Goal: Transaction & Acquisition: Purchase product/service

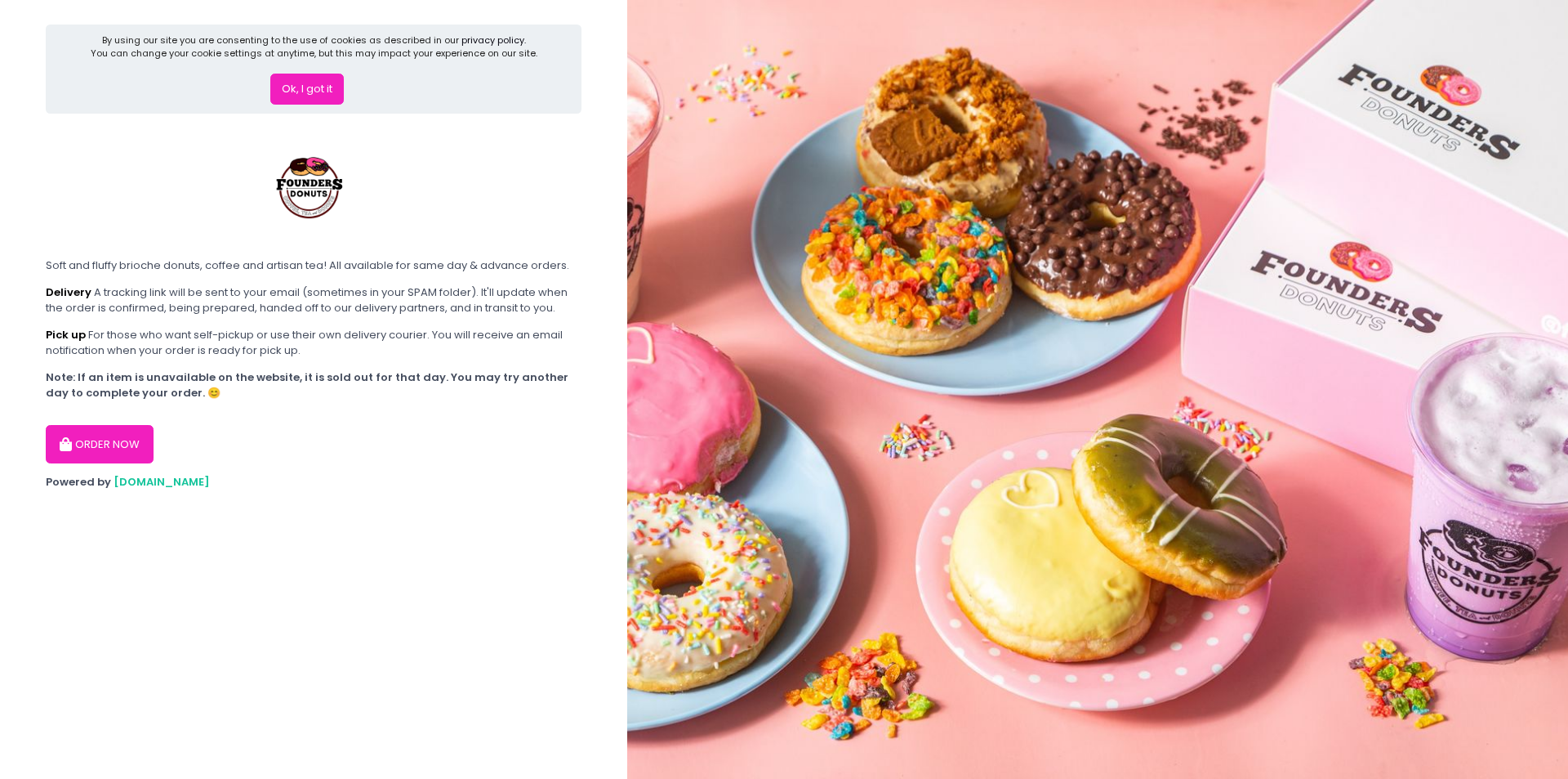
click at [101, 448] on button "ORDER NOW" at bounding box center [99, 445] width 108 height 39
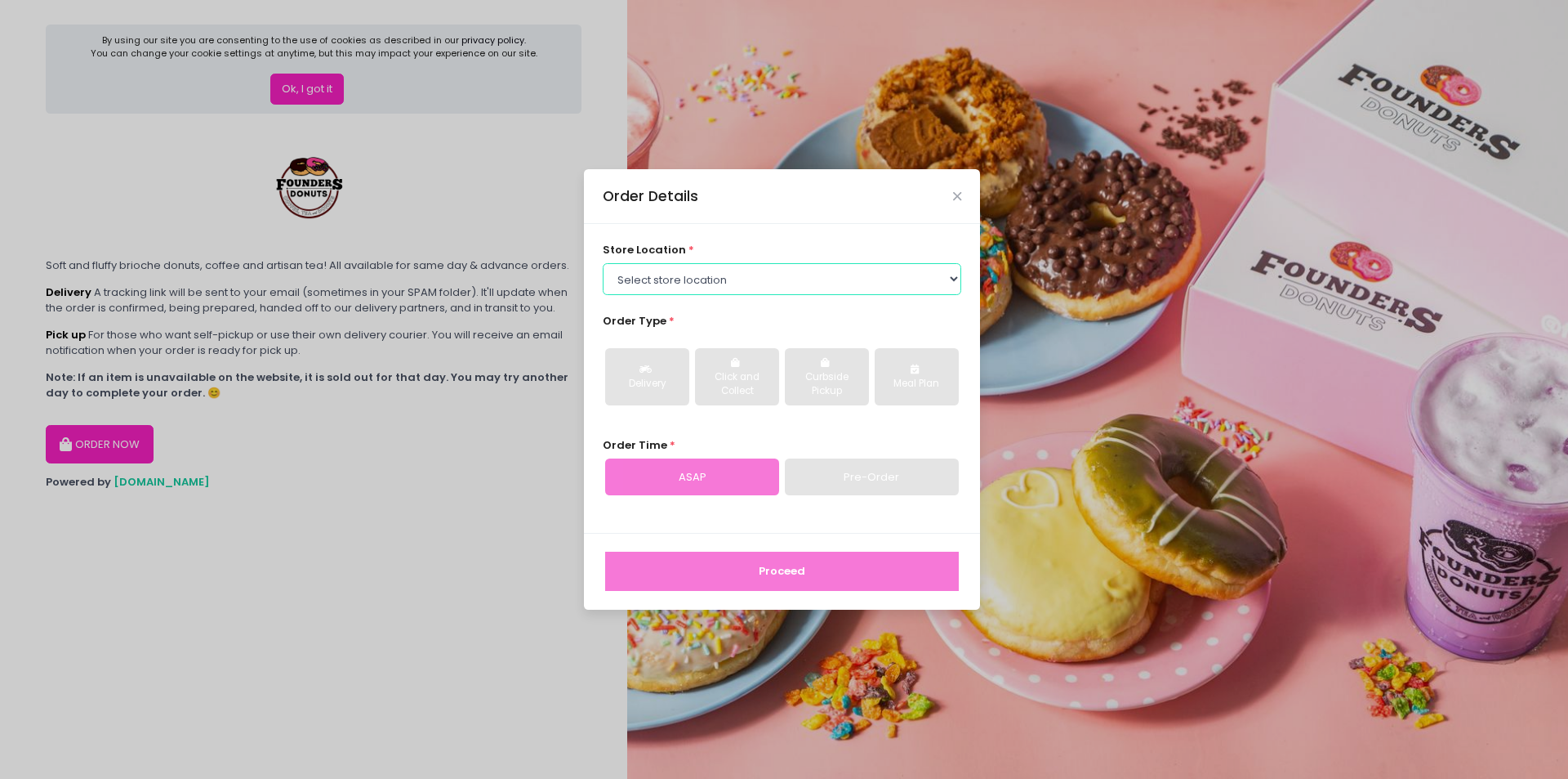
click at [670, 291] on select "Select store location Founders Donuts - [PERSON_NAME] Founders Donuts - SM Suca…" at bounding box center [782, 279] width 360 height 31
select select "61a2022e41b39c710272d16a"
click at [602, 263] on select "Select store location Founders Donuts - [PERSON_NAME] Founders Donuts - SM Suca…" at bounding box center [782, 279] width 360 height 31
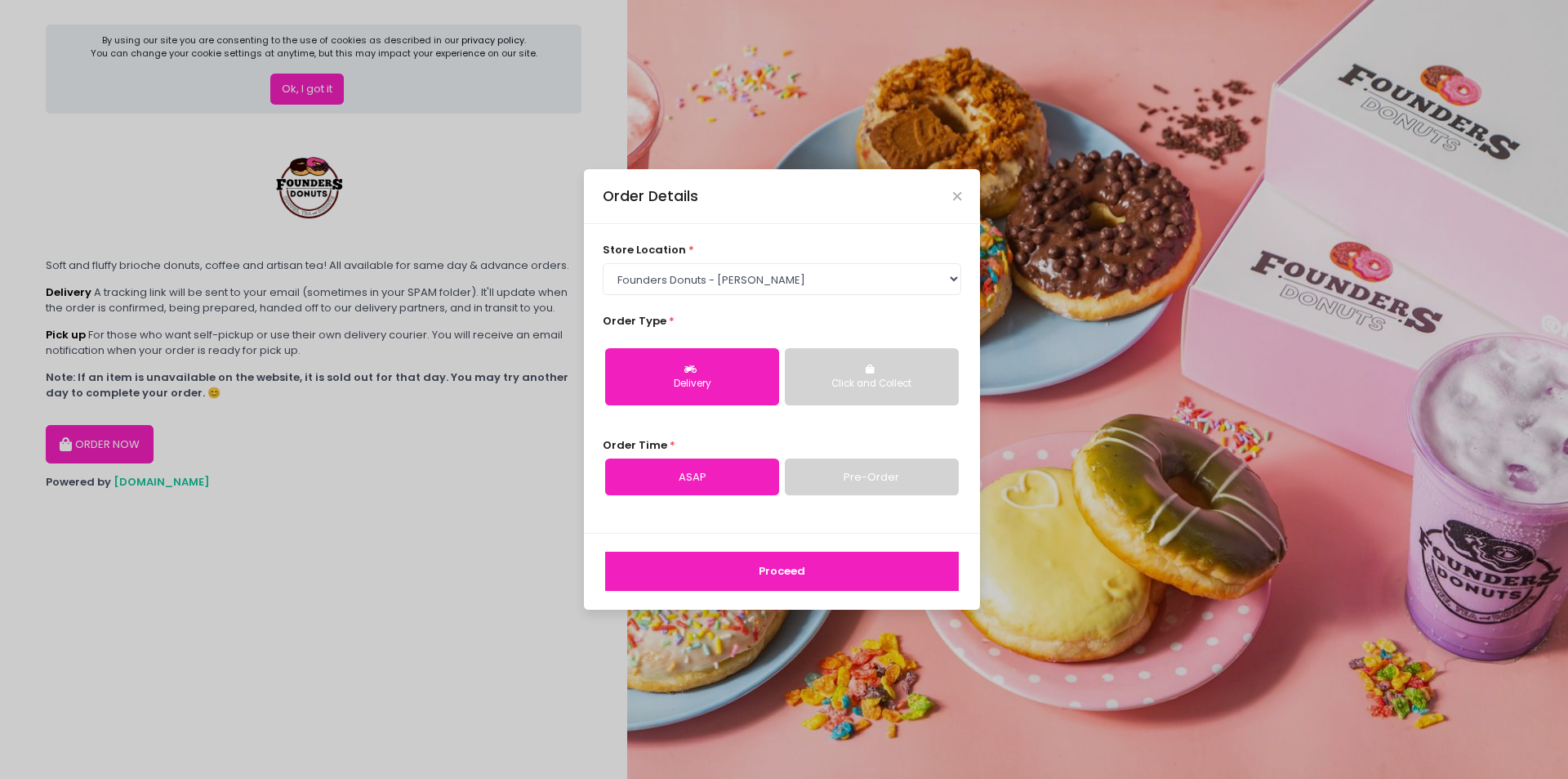
click at [799, 582] on button "Proceed" at bounding box center [782, 571] width 354 height 39
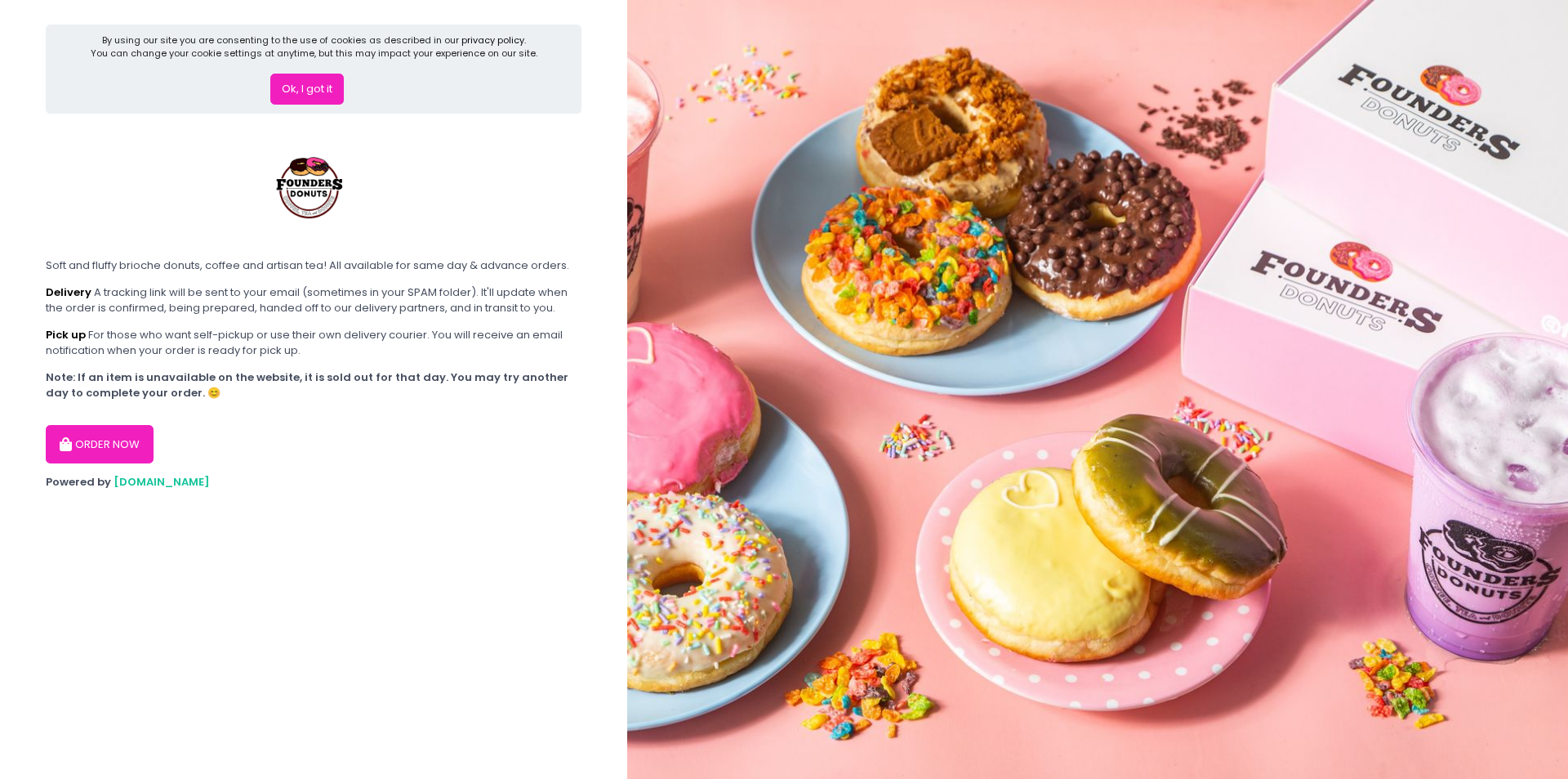
click at [92, 447] on button "ORDER NOW" at bounding box center [99, 445] width 108 height 39
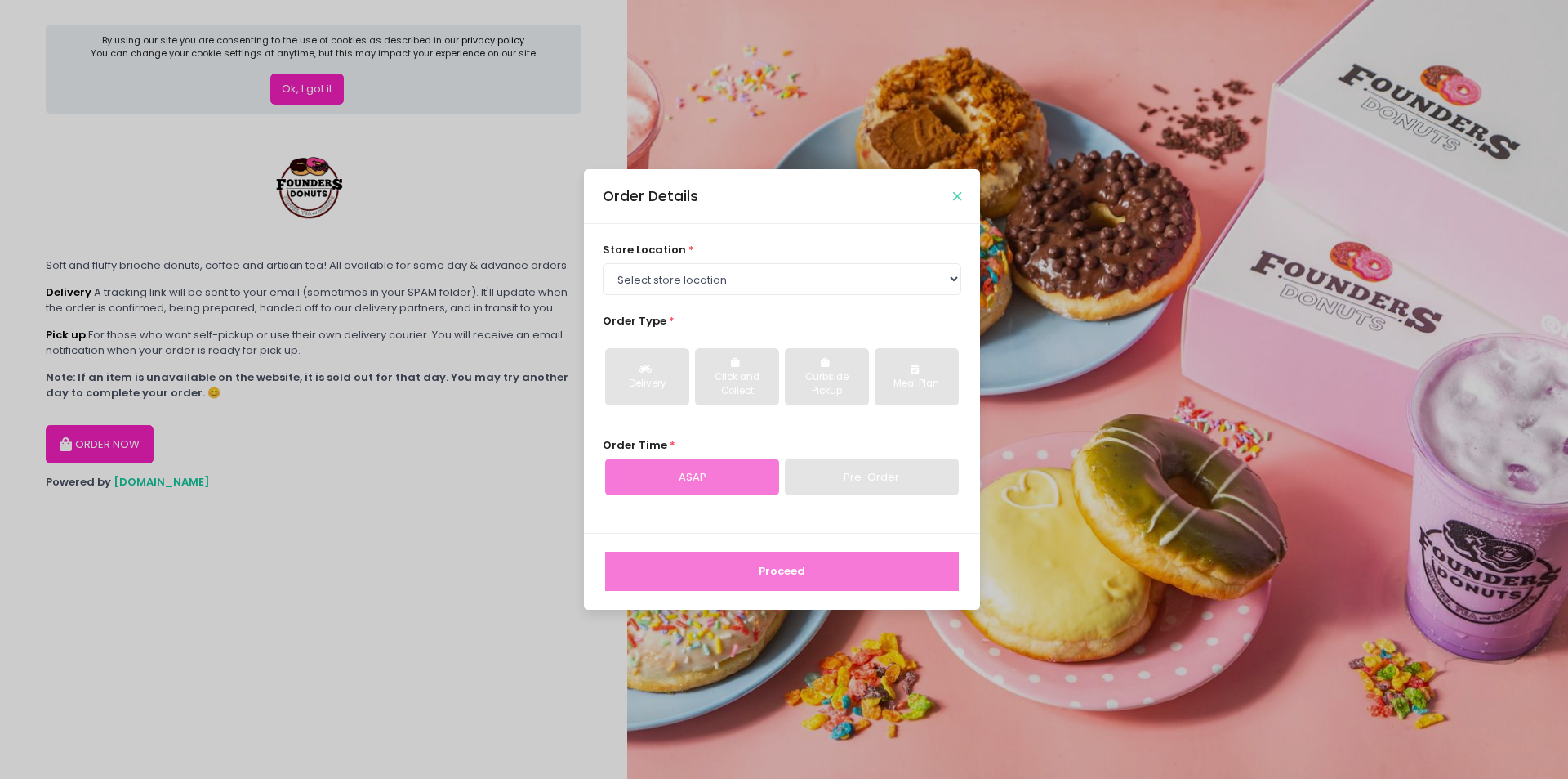
click at [959, 199] on icon "Close" at bounding box center [957, 196] width 8 height 13
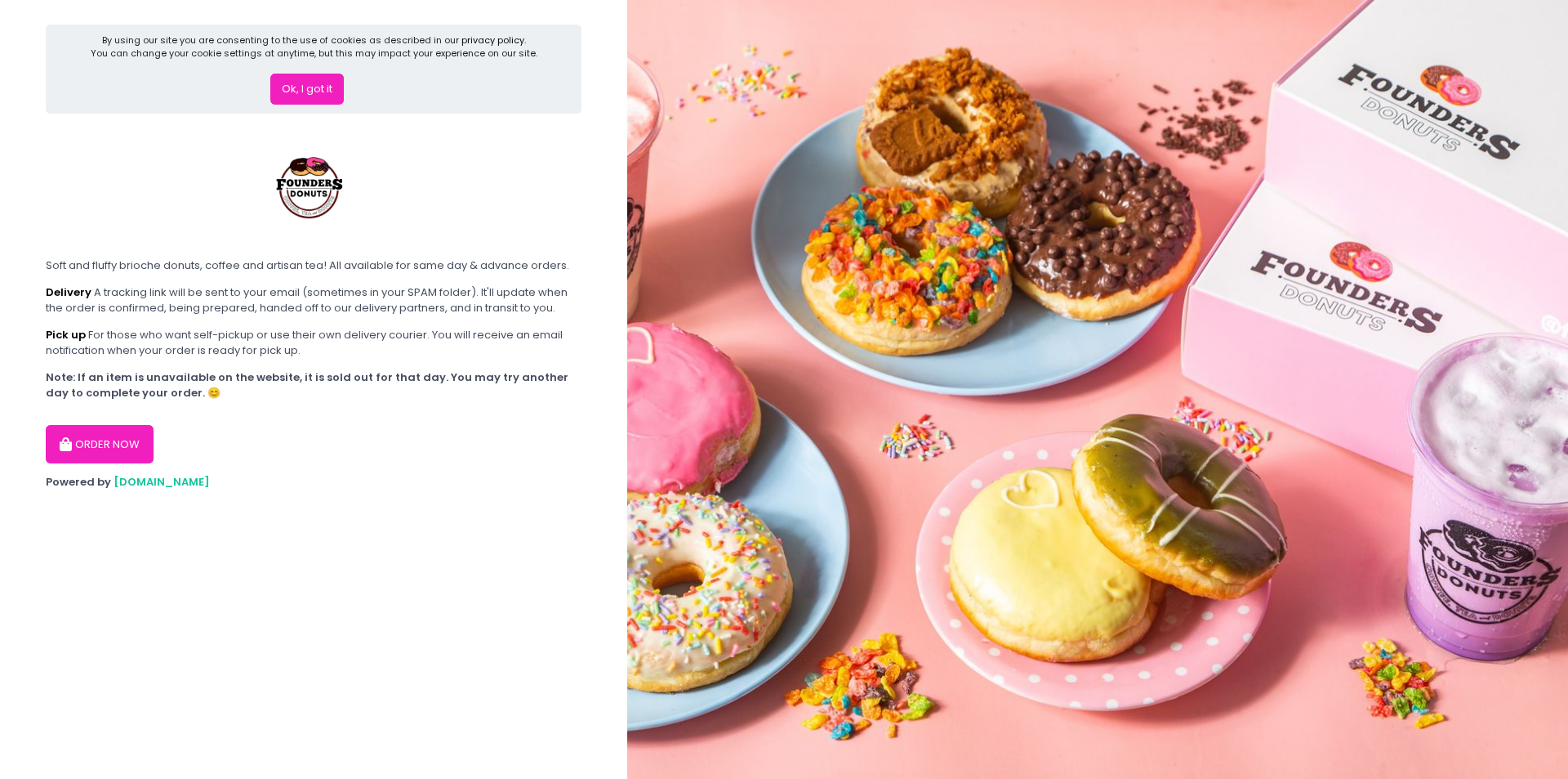
click at [121, 444] on button "ORDER NOW" at bounding box center [99, 445] width 108 height 39
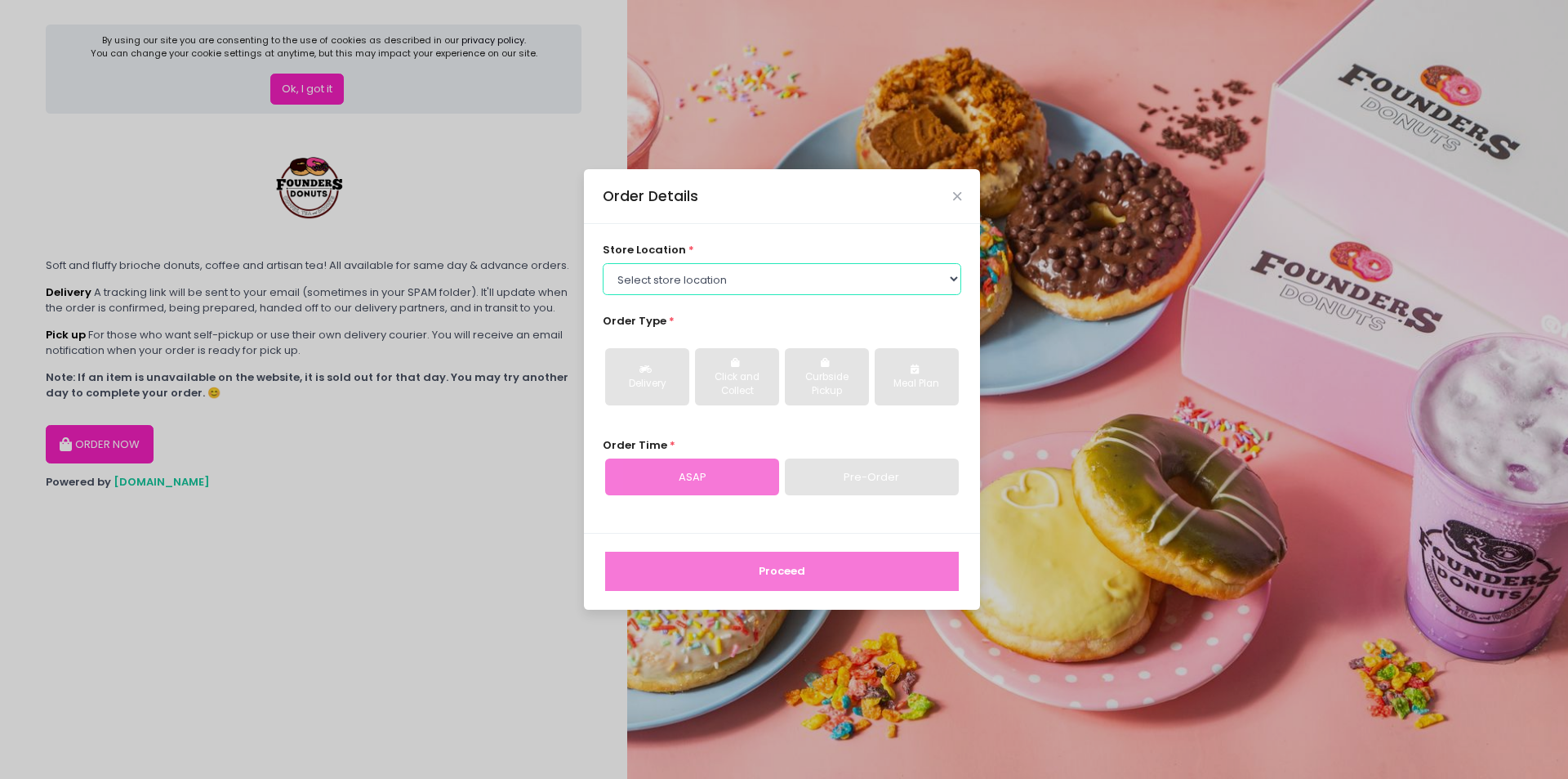
click at [713, 275] on select "Select store location Founders Donuts - [PERSON_NAME] Founders Donuts - SM Suca…" at bounding box center [782, 279] width 360 height 31
select select "61a2022e41b39c710272d16a"
click at [602, 263] on select "Select store location Founders Donuts - [PERSON_NAME] Founders Donuts - SM Suca…" at bounding box center [782, 279] width 360 height 31
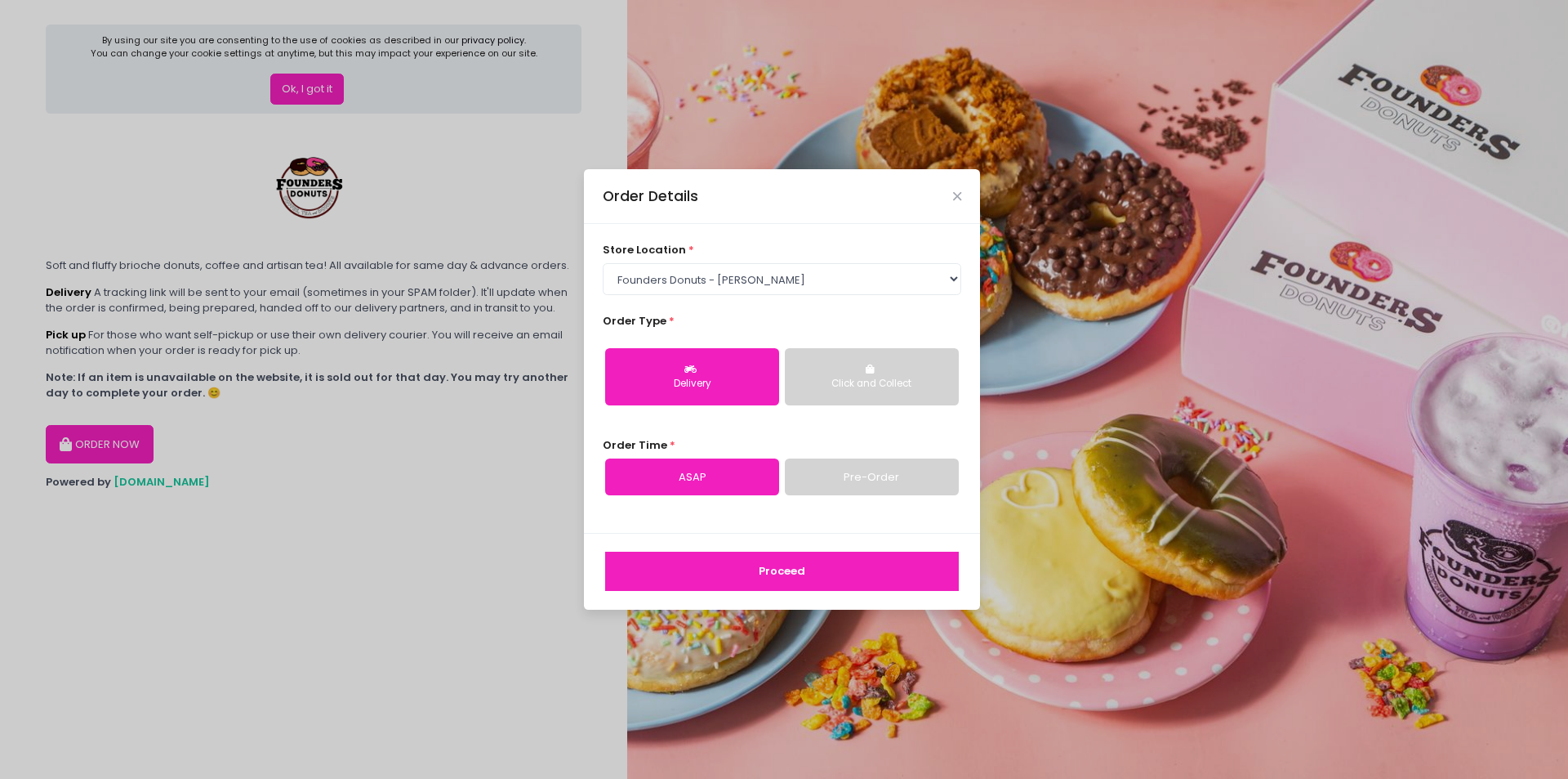
click at [745, 573] on button "Proceed" at bounding box center [782, 571] width 354 height 39
